Goal: Information Seeking & Learning: Find specific page/section

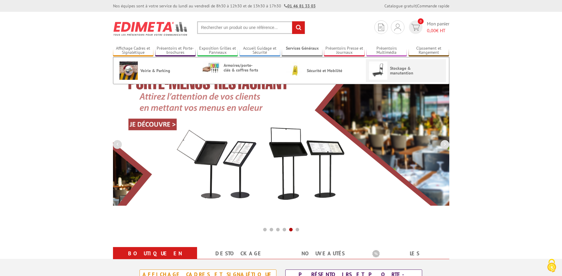
click at [391, 74] on span "Stockage & manutention" at bounding box center [407, 70] width 35 height 9
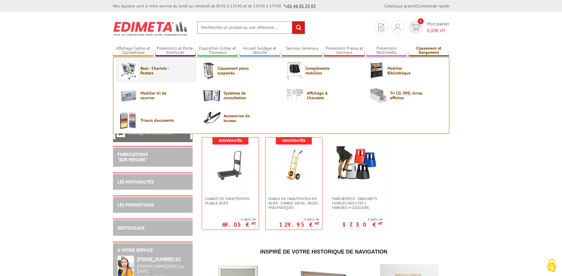
click at [151, 71] on span "Bacs - Chariots - Posters" at bounding box center [157, 70] width 35 height 9
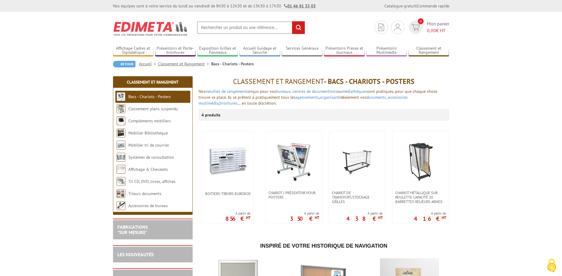
click at [225, 28] on input "text" at bounding box center [251, 27] width 108 height 13
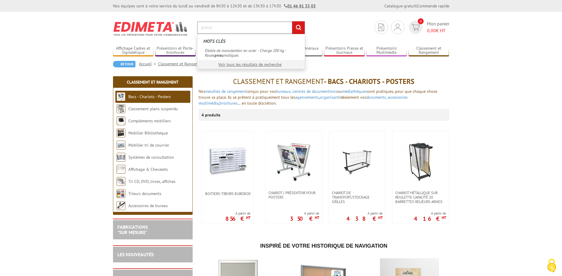
type input "pneus"
click at [292, 21] on input "rechercher" at bounding box center [298, 27] width 13 height 13
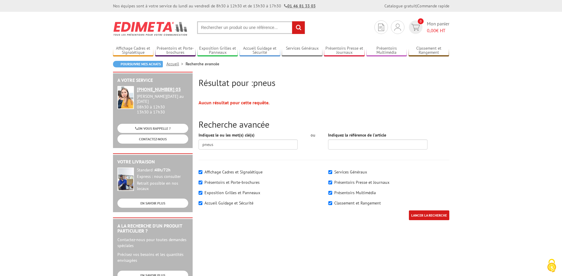
scroll to position [14, 0]
